Goal: Navigation & Orientation: Find specific page/section

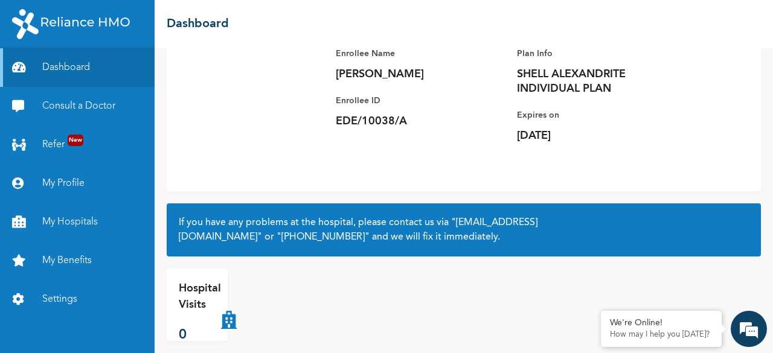
scroll to position [114, 0]
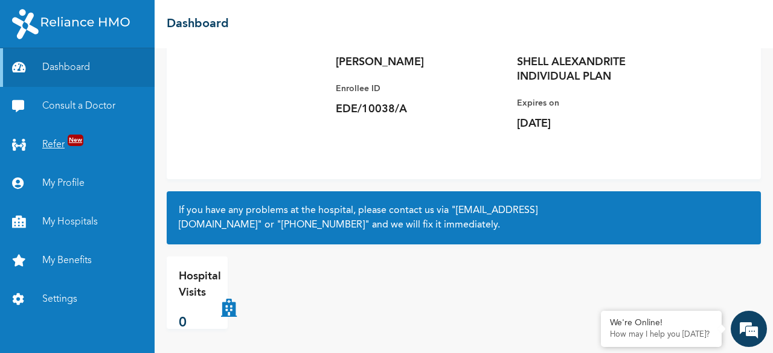
click at [74, 140] on span "New" at bounding box center [76, 140] width 16 height 11
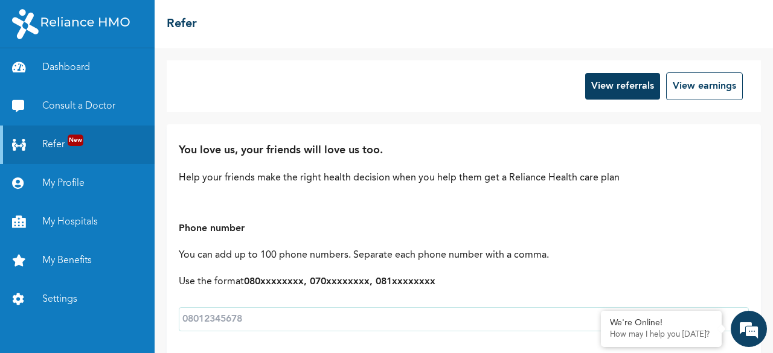
click at [74, 140] on span "New" at bounding box center [76, 140] width 16 height 11
click at [76, 69] on link "Dashboard" at bounding box center [77, 67] width 155 height 39
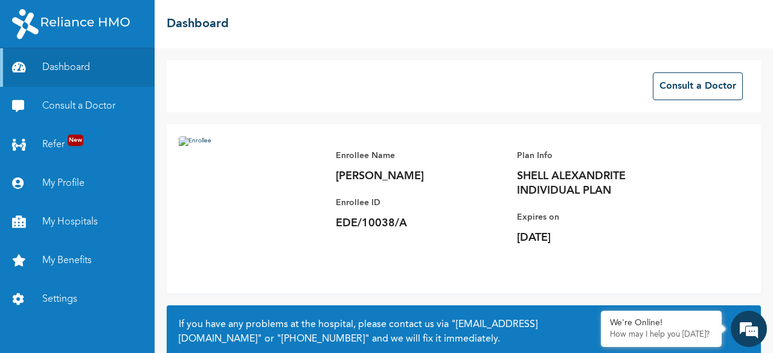
click at [76, 69] on link "Dashboard" at bounding box center [77, 67] width 155 height 39
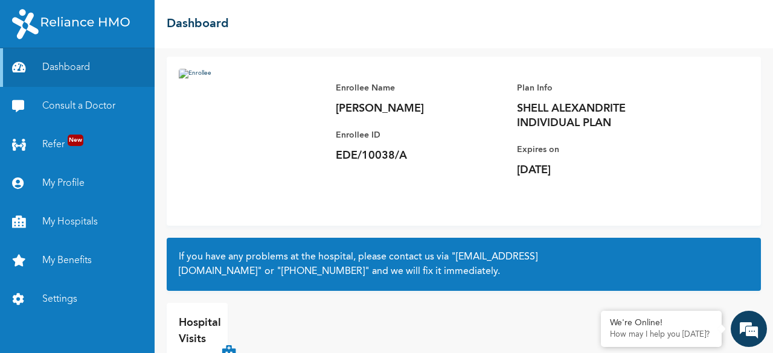
scroll to position [114, 0]
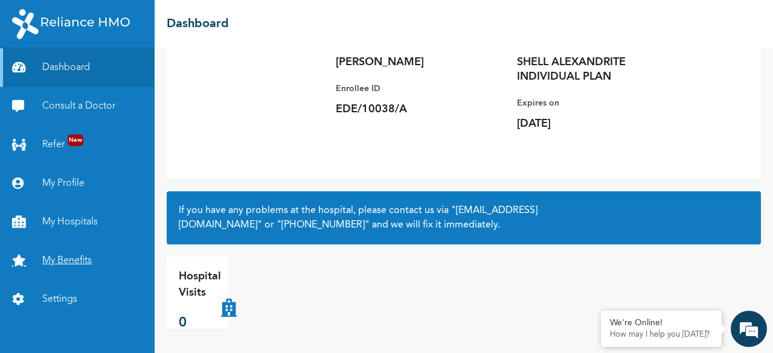
click at [72, 263] on link "My Benefits" at bounding box center [77, 261] width 155 height 39
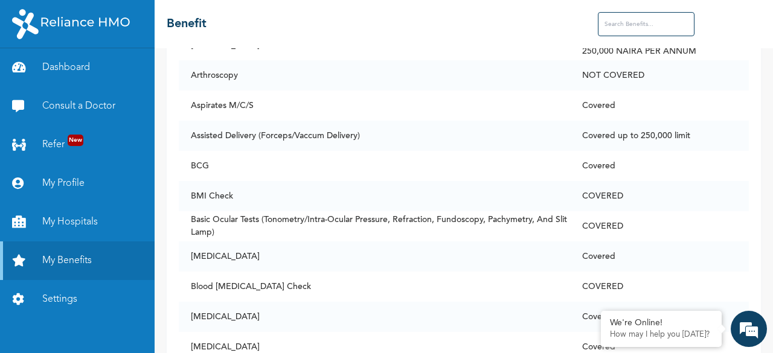
scroll to position [628, 0]
